Goal: Find contact information: Find contact information

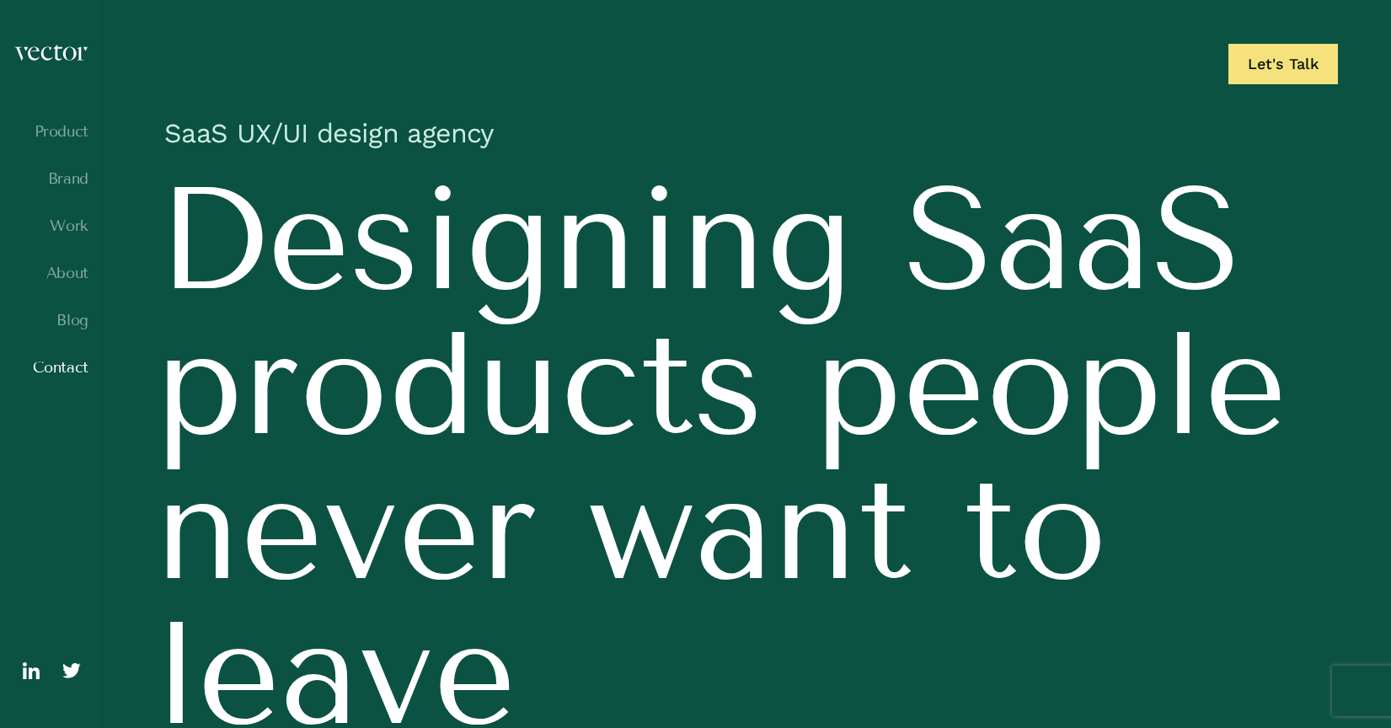
click at [56, 368] on link "Contact" at bounding box center [50, 367] width 75 height 17
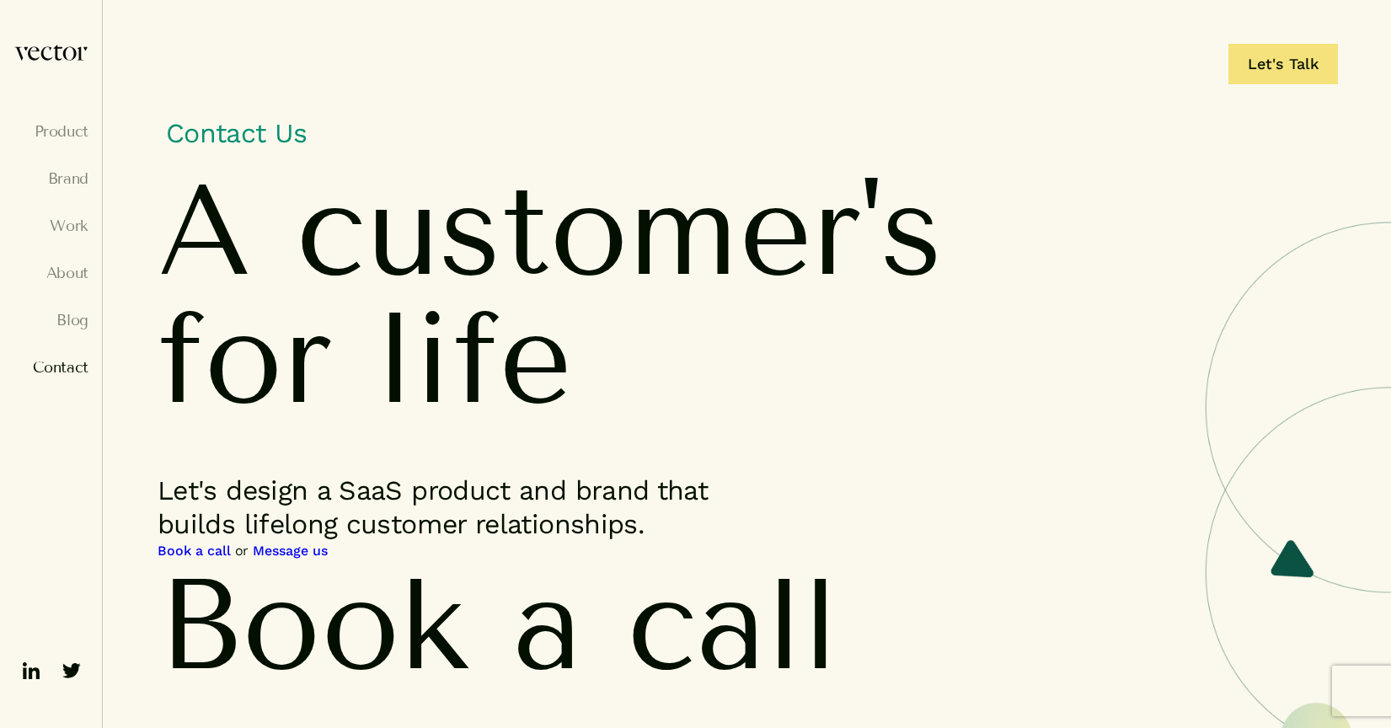
click at [24, 61] on img at bounding box center [24, 56] width 21 height 24
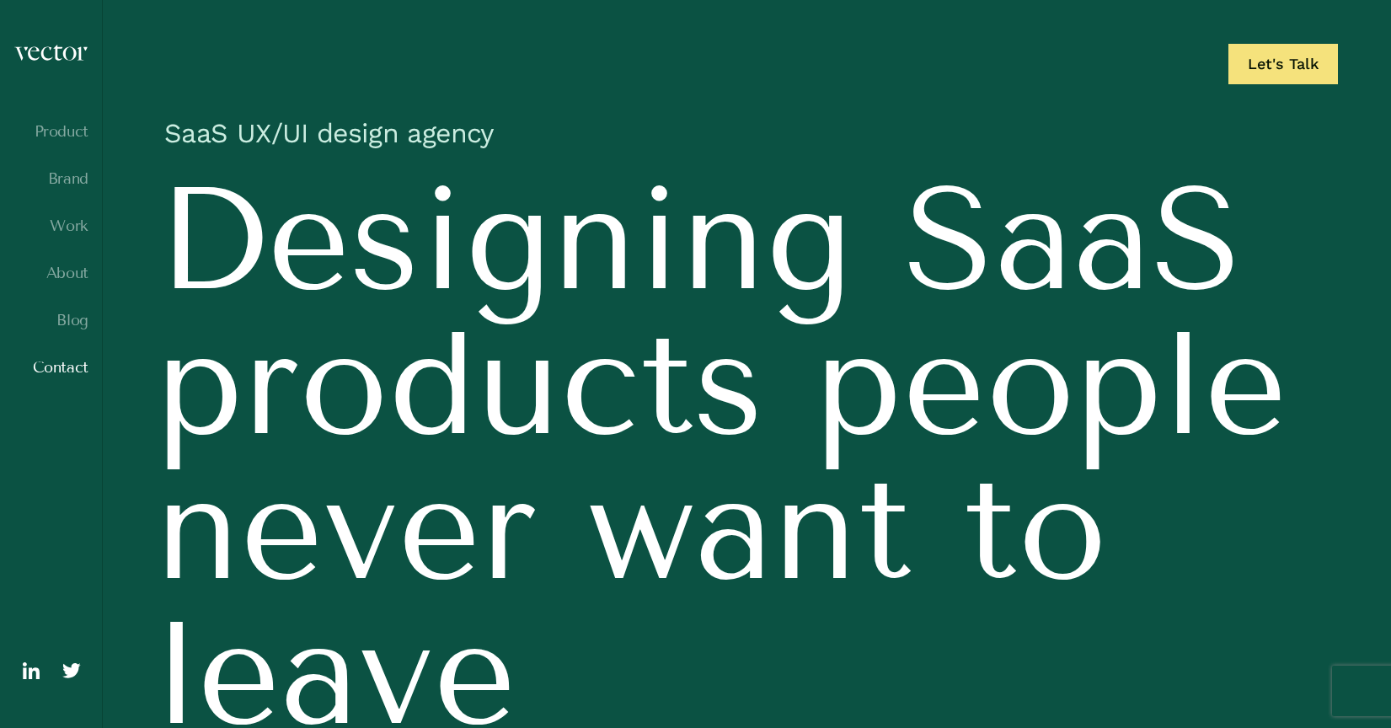
click at [79, 370] on link "Contact" at bounding box center [50, 367] width 75 height 17
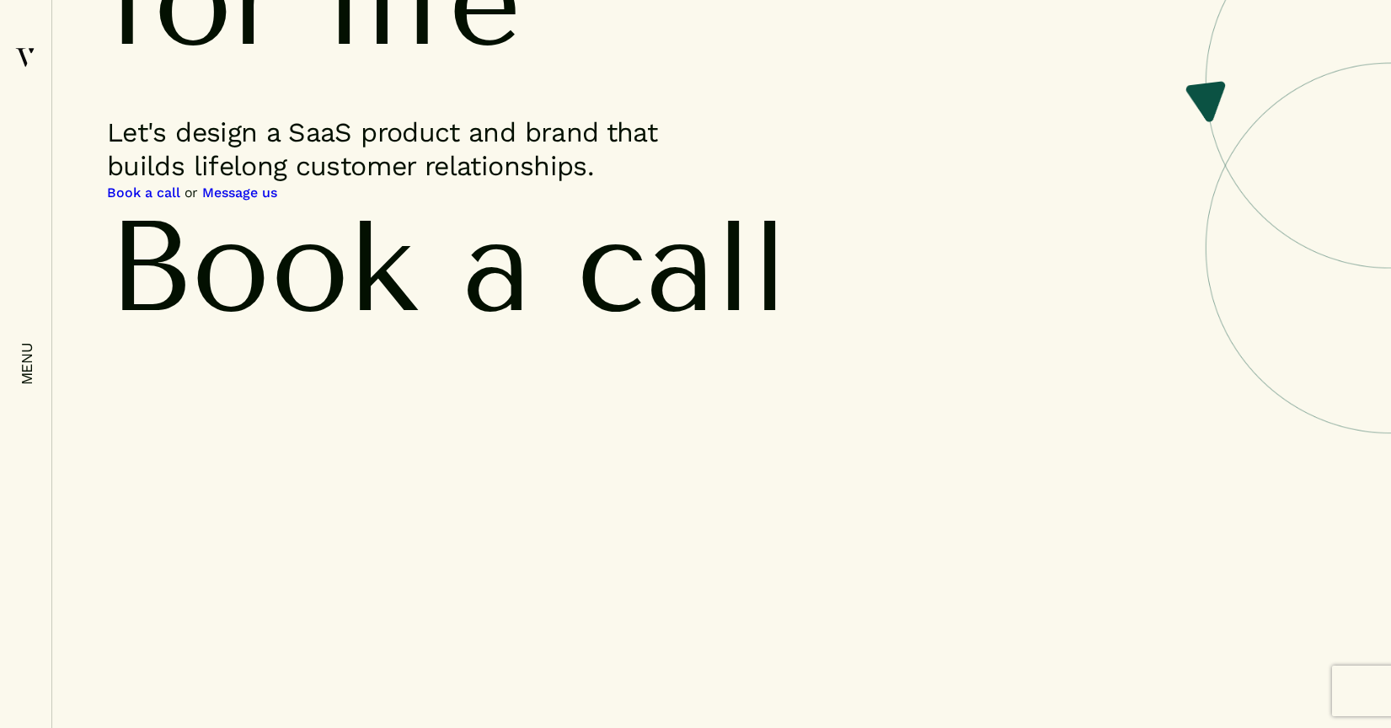
scroll to position [322, 0]
click at [156, 188] on link "Book a call" at bounding box center [143, 192] width 73 height 20
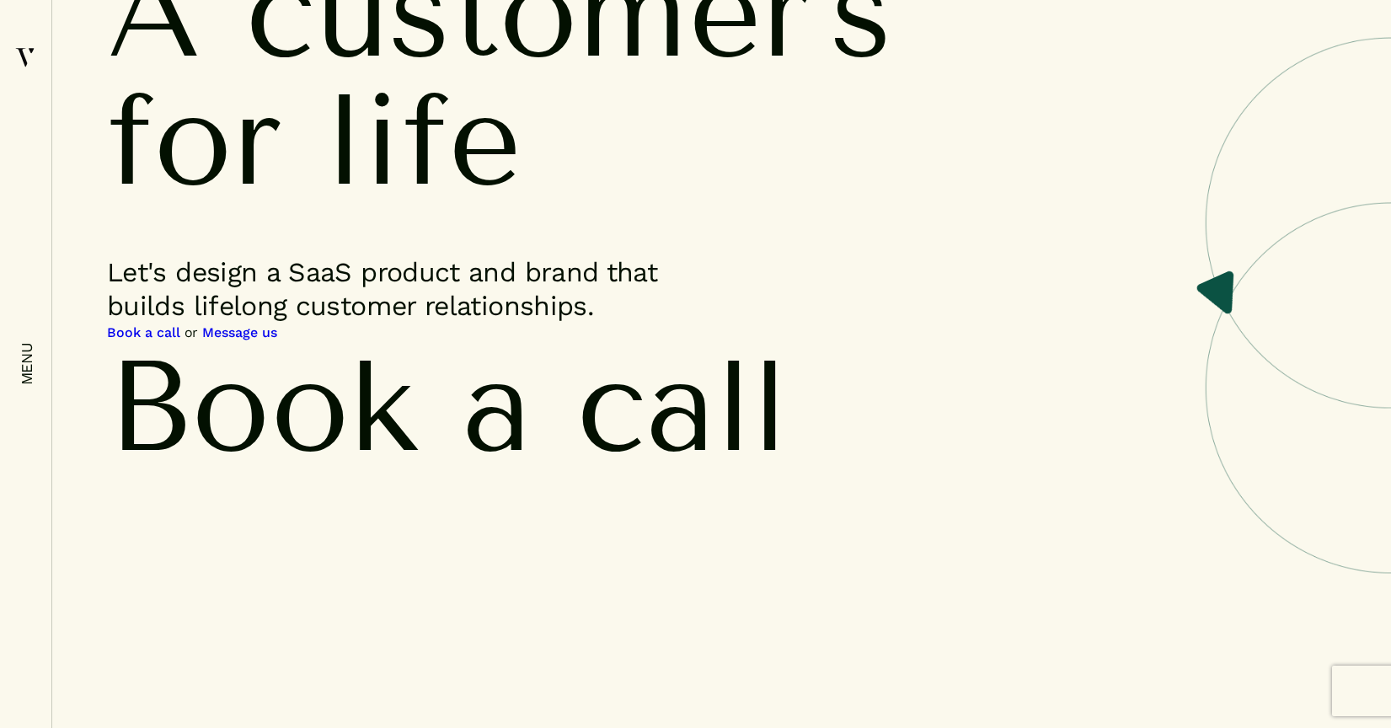
scroll to position [0, 0]
